Goal: Obtain resource: Download file/media

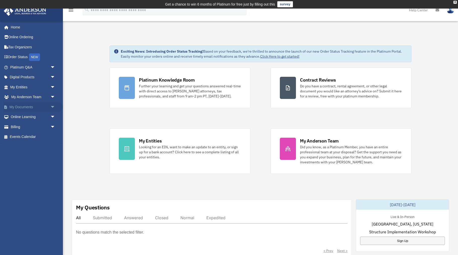
click at [52, 106] on span "arrow_drop_down" at bounding box center [55, 107] width 10 height 10
click at [21, 117] on link "Box" at bounding box center [35, 117] width 56 height 10
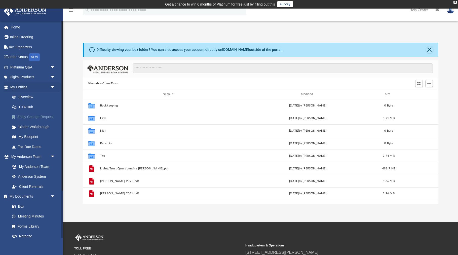
scroll to position [0, 0]
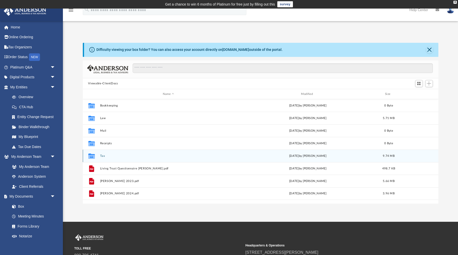
click at [92, 156] on icon "grid" at bounding box center [91, 157] width 7 height 4
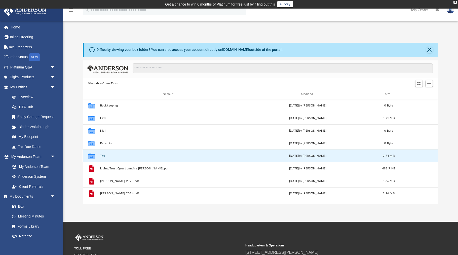
click at [92, 156] on icon "grid" at bounding box center [91, 157] width 7 height 4
click at [92, 157] on icon "grid" at bounding box center [91, 155] width 7 height 5
click at [92, 156] on icon "grid" at bounding box center [91, 157] width 7 height 4
click at [293, 155] on div "Fri Aug 29 2025 by Lori Taylor" at bounding box center [307, 156] width 137 height 5
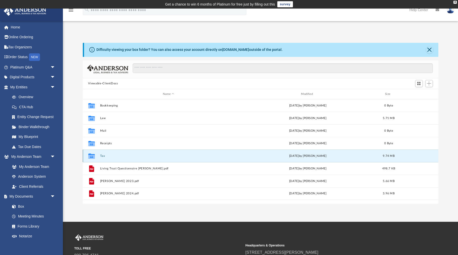
click at [93, 156] on icon "grid" at bounding box center [91, 155] width 7 height 5
click at [121, 156] on button "Tax" at bounding box center [168, 155] width 137 height 3
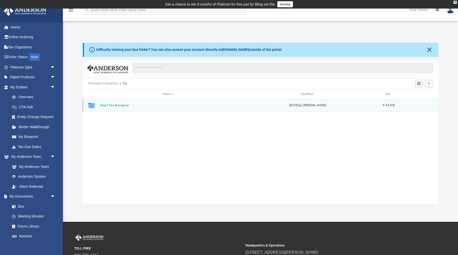
click at [127, 106] on button "Smart Tax Navigator" at bounding box center [168, 105] width 137 height 3
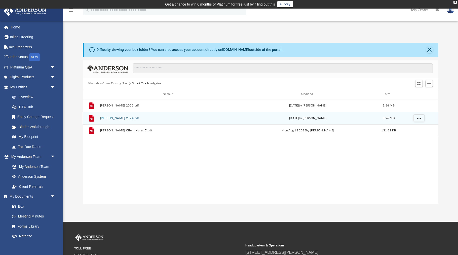
click at [122, 118] on button "[PERSON_NAME] 2024.pdf" at bounding box center [168, 117] width 137 height 3
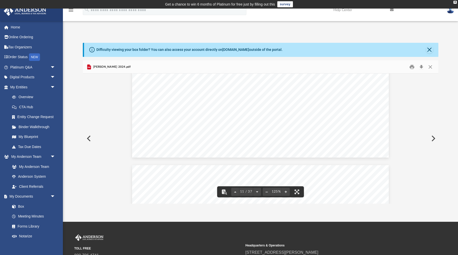
scroll to position [0, 0]
click at [429, 49] on button "Close" at bounding box center [429, 49] width 7 height 7
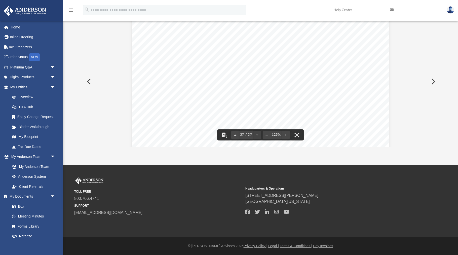
scroll to position [12434, 0]
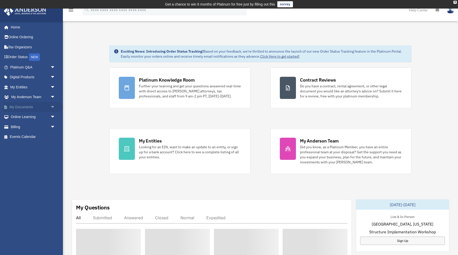
click at [53, 105] on span "arrow_drop_down" at bounding box center [55, 107] width 10 height 10
click at [20, 117] on link "Box" at bounding box center [35, 117] width 56 height 10
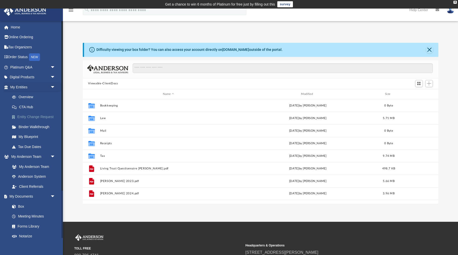
scroll to position [114, 355]
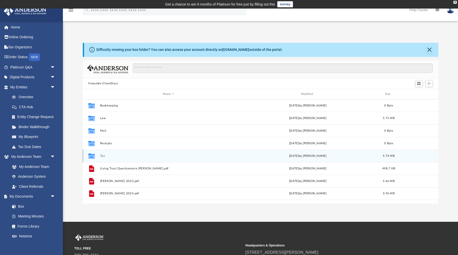
click at [107, 155] on button "Tax" at bounding box center [168, 155] width 137 height 3
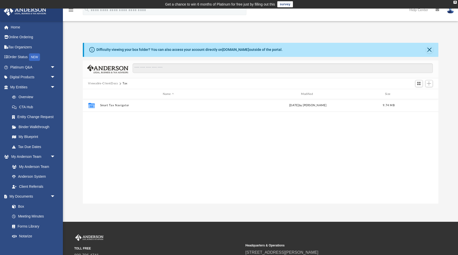
click at [110, 83] on button "Viewable-ClientDocs" at bounding box center [103, 83] width 30 height 5
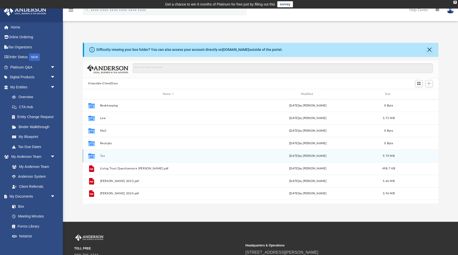
click at [111, 156] on button "Tax" at bounding box center [168, 155] width 137 height 3
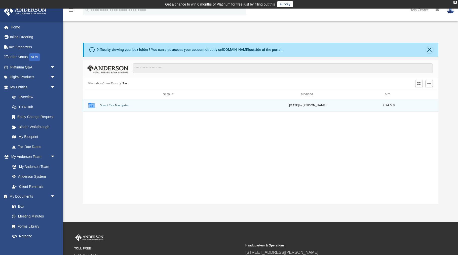
click at [115, 106] on button "Smart Tax Navigator" at bounding box center [168, 105] width 137 height 3
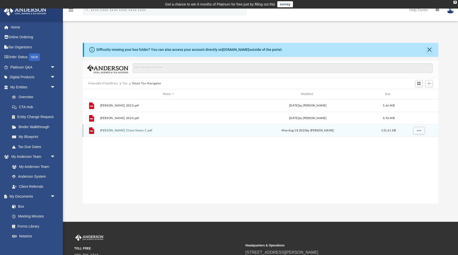
click at [135, 130] on button "Smith Mark Client Notes C.pdf" at bounding box center [168, 130] width 137 height 3
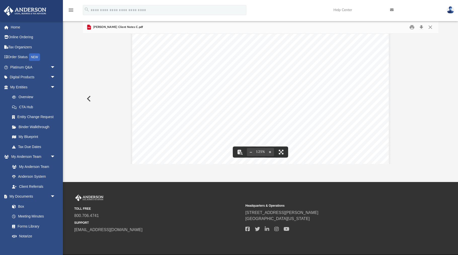
scroll to position [57, 0]
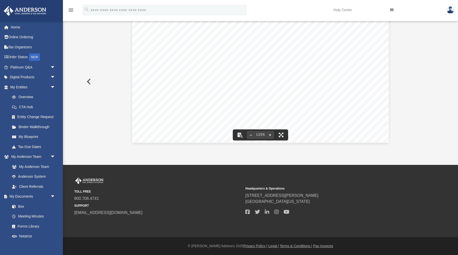
click at [392, 10] on icon at bounding box center [392, 10] width 4 height 4
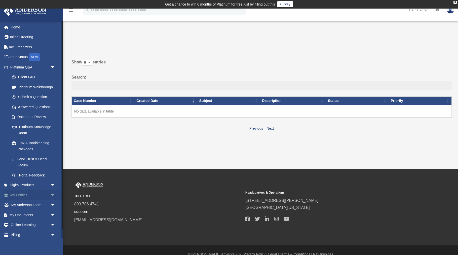
click at [53, 193] on span "arrow_drop_down" at bounding box center [55, 195] width 10 height 10
click at [53, 193] on span "arrow_drop_up" at bounding box center [55, 195] width 10 height 10
click at [53, 66] on span "arrow_drop_down" at bounding box center [55, 67] width 10 height 10
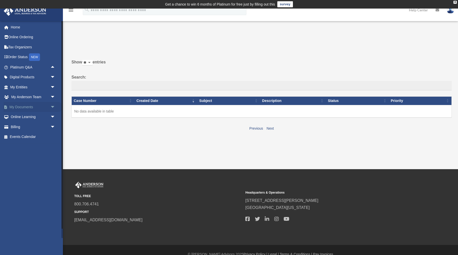
click at [53, 105] on span "arrow_drop_down" at bounding box center [55, 107] width 10 height 10
click at [21, 116] on link "Box" at bounding box center [35, 117] width 56 height 10
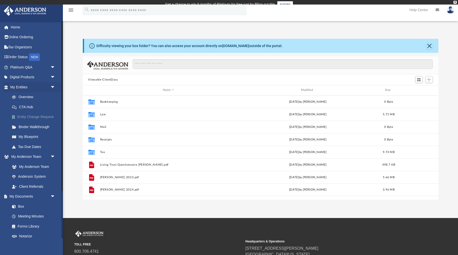
scroll to position [114, 355]
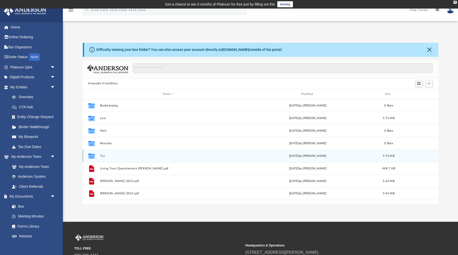
click at [106, 156] on button "Tax" at bounding box center [168, 155] width 137 height 3
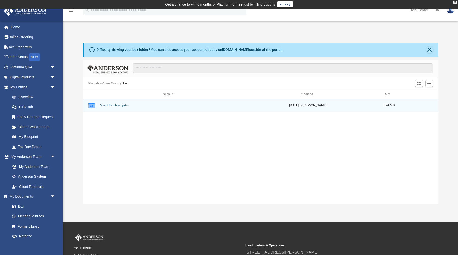
click at [127, 105] on button "Smart Tax Navigator" at bounding box center [168, 105] width 137 height 3
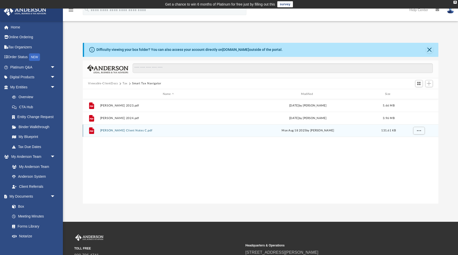
click at [143, 131] on button "[PERSON_NAME] Client Notes C.pdf" at bounding box center [168, 130] width 137 height 3
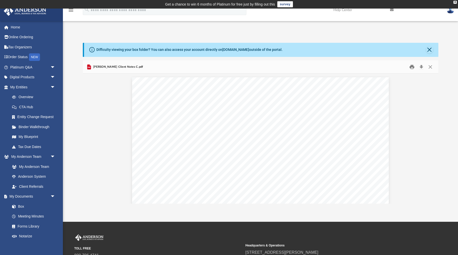
click at [412, 67] on button "Print" at bounding box center [412, 67] width 10 height 8
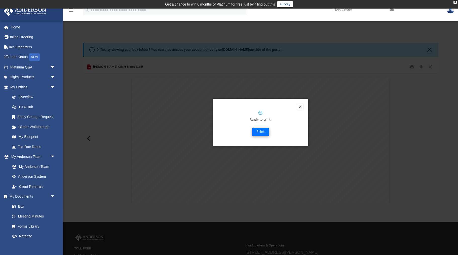
click at [258, 132] on button "Print" at bounding box center [260, 132] width 17 height 8
